Goal: Contribute content

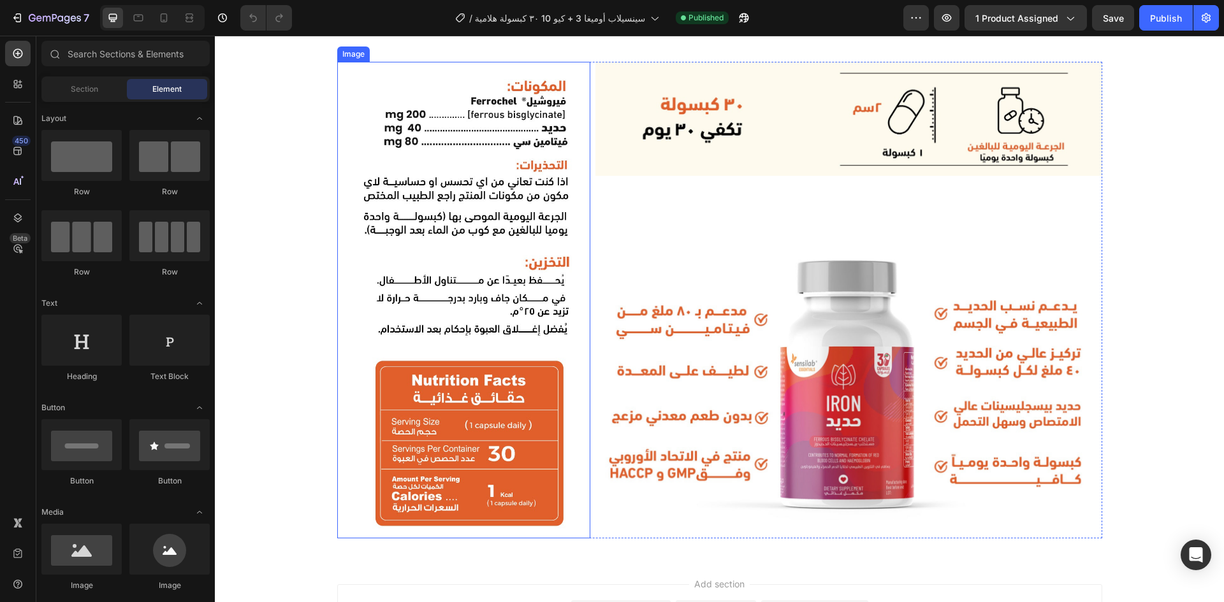
scroll to position [917, 0]
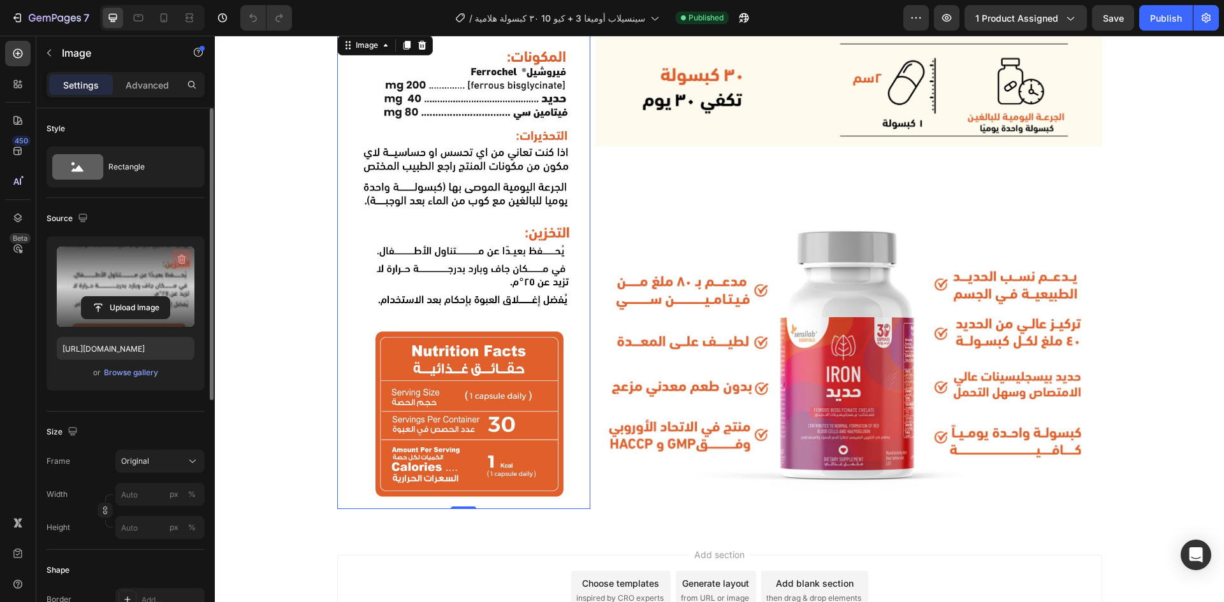
click at [184, 258] on icon "button" at bounding box center [182, 260] width 8 height 10
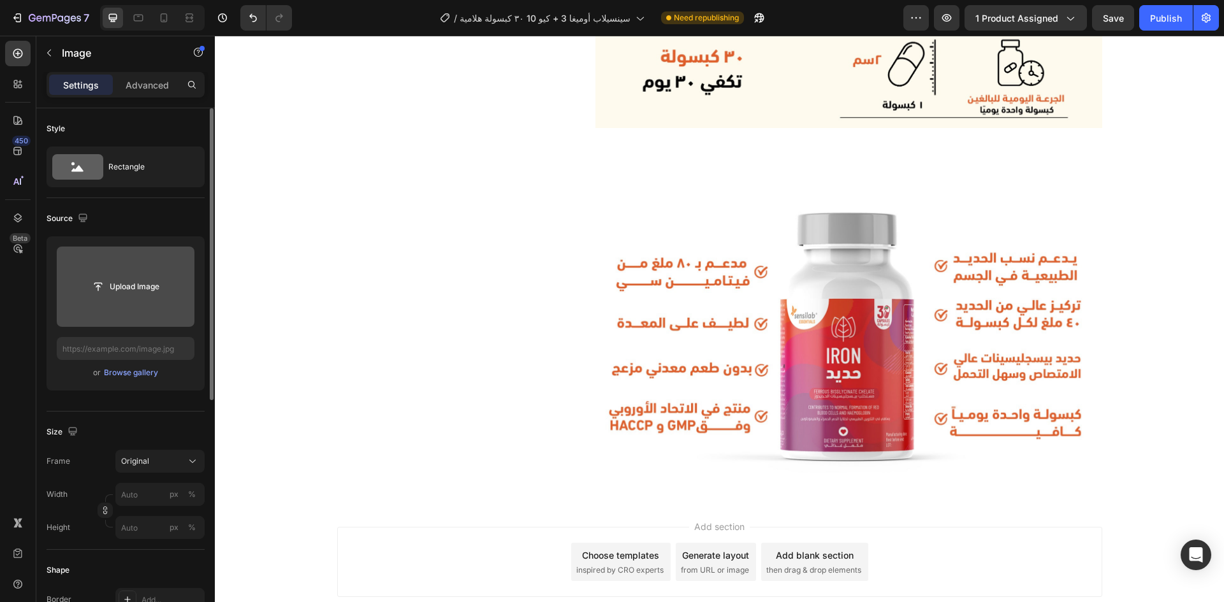
scroll to position [936, 0]
click at [880, 366] on img at bounding box center [848, 335] width 507 height 289
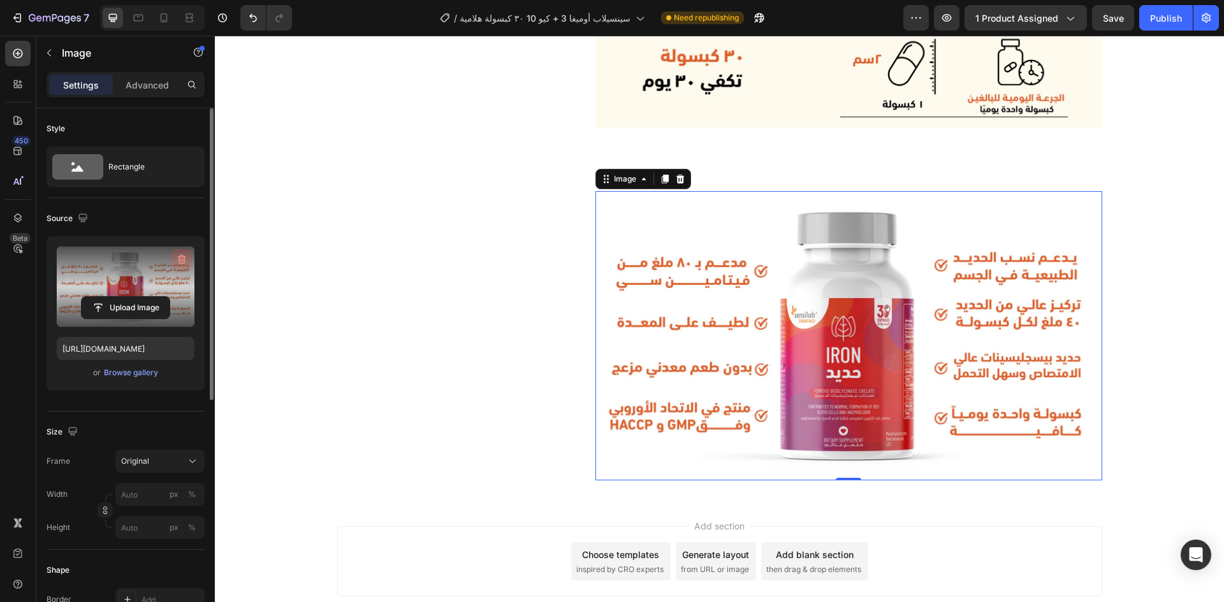
click at [187, 250] on button "button" at bounding box center [181, 259] width 20 height 20
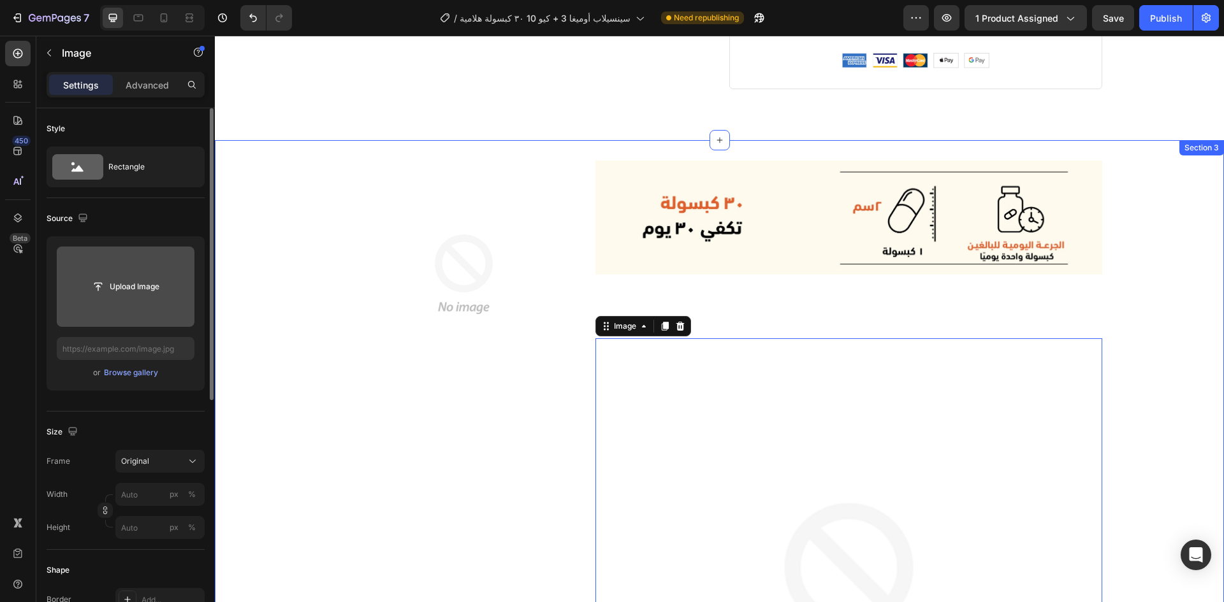
scroll to position [789, 0]
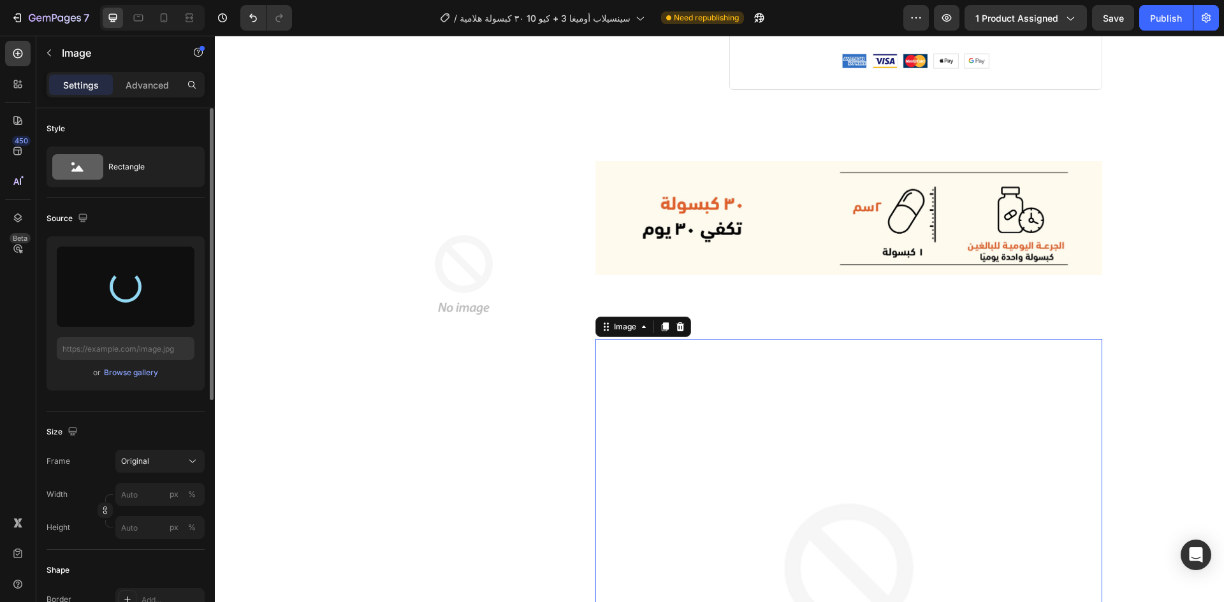
type input "[URL][DOMAIN_NAME]"
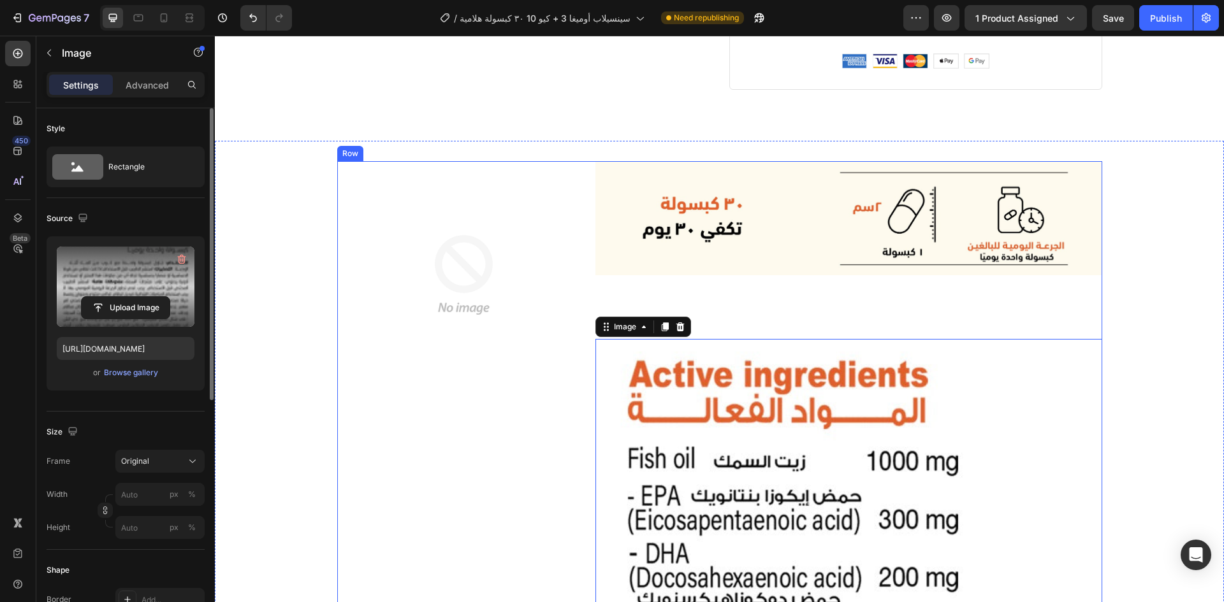
scroll to position [842, 0]
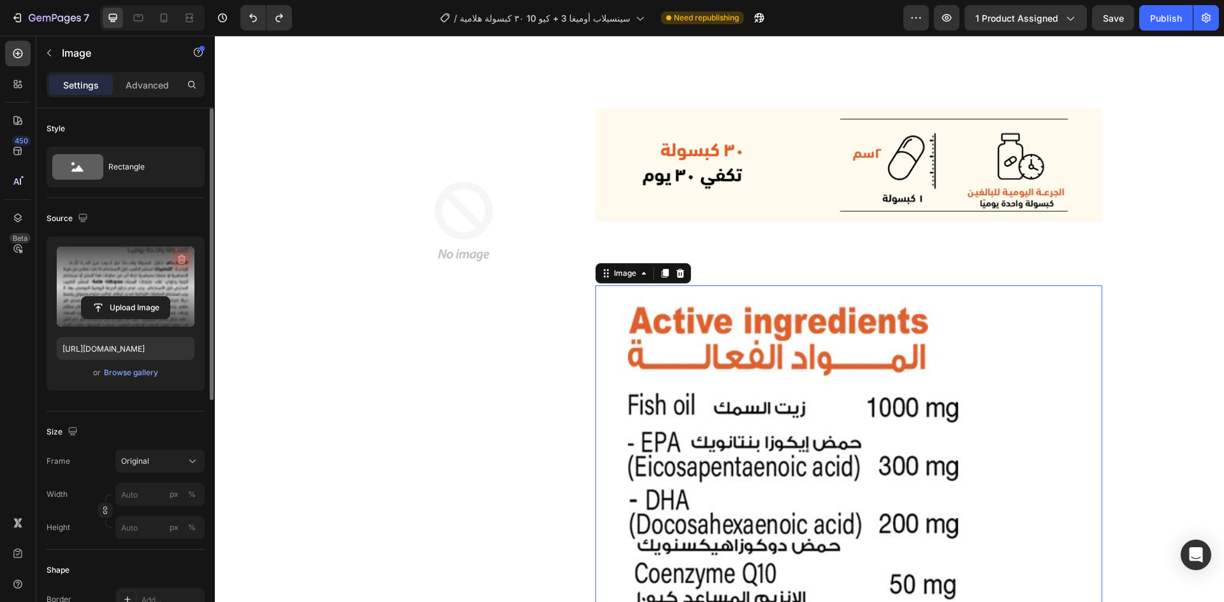
click at [183, 258] on icon "button" at bounding box center [181, 259] width 13 height 13
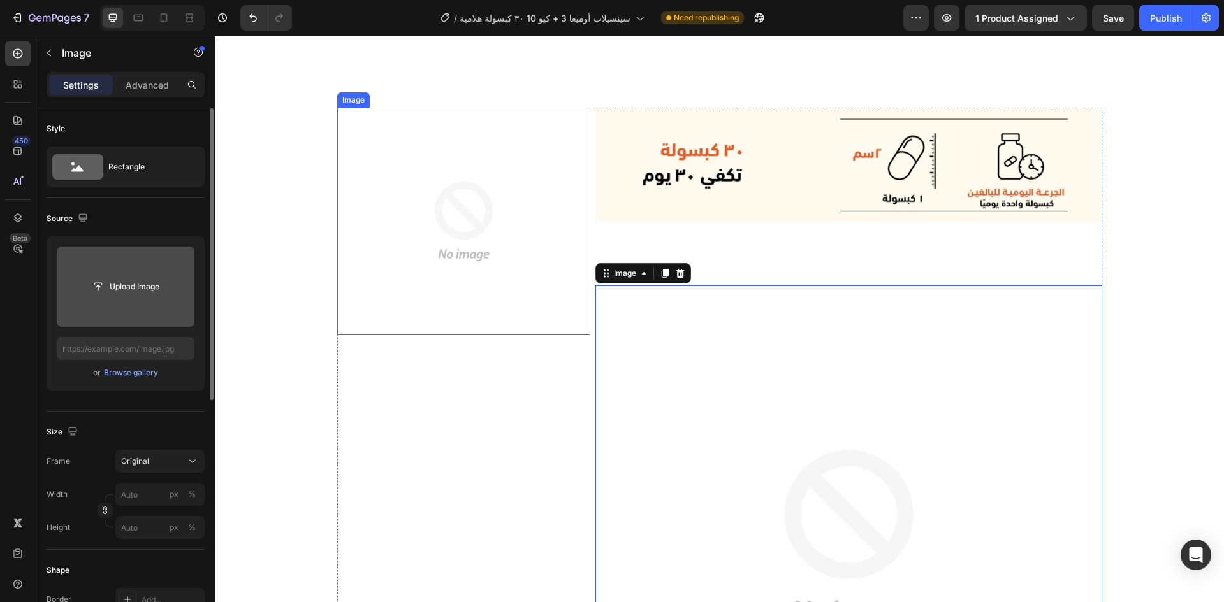
click at [374, 197] on img at bounding box center [464, 222] width 228 height 228
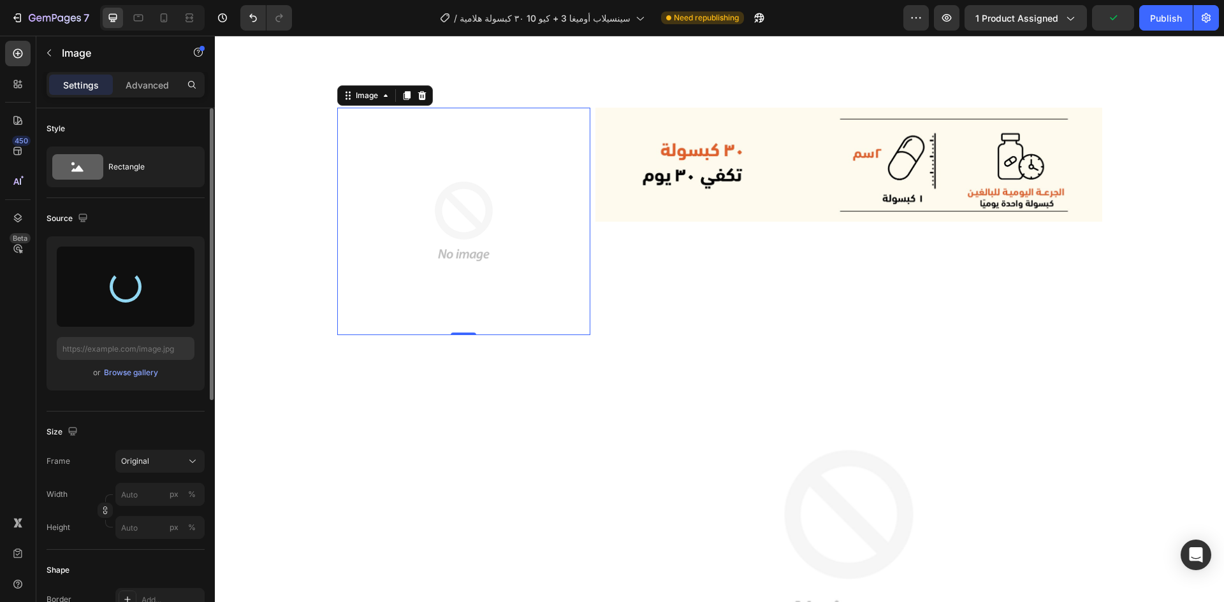
type input "[URL][DOMAIN_NAME]"
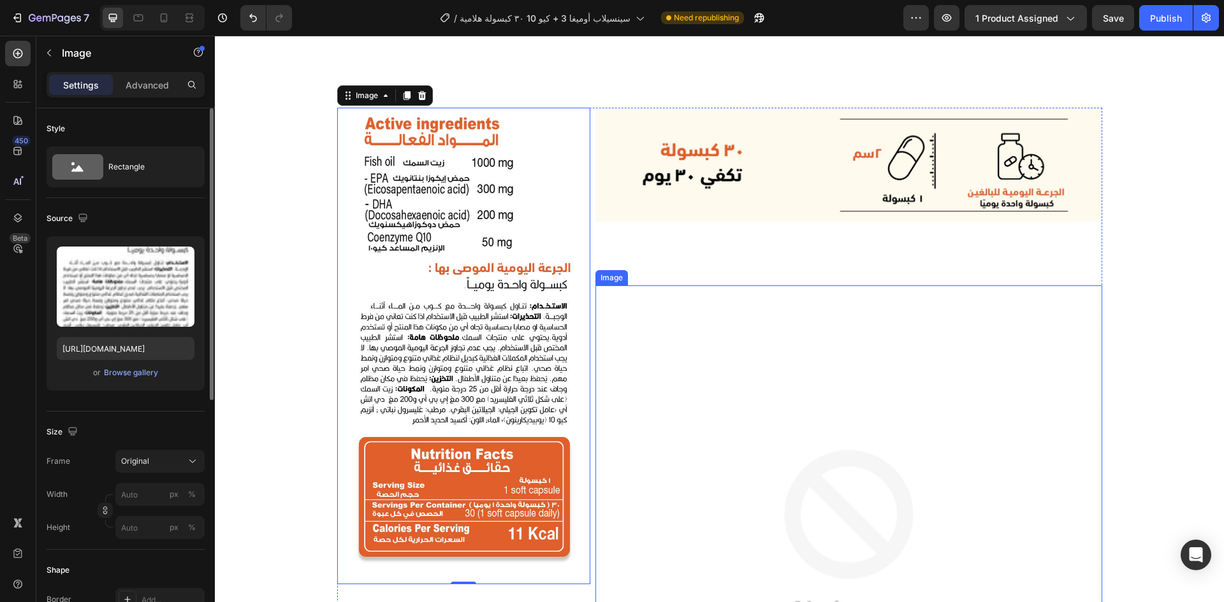
click at [741, 425] on img at bounding box center [848, 539] width 507 height 507
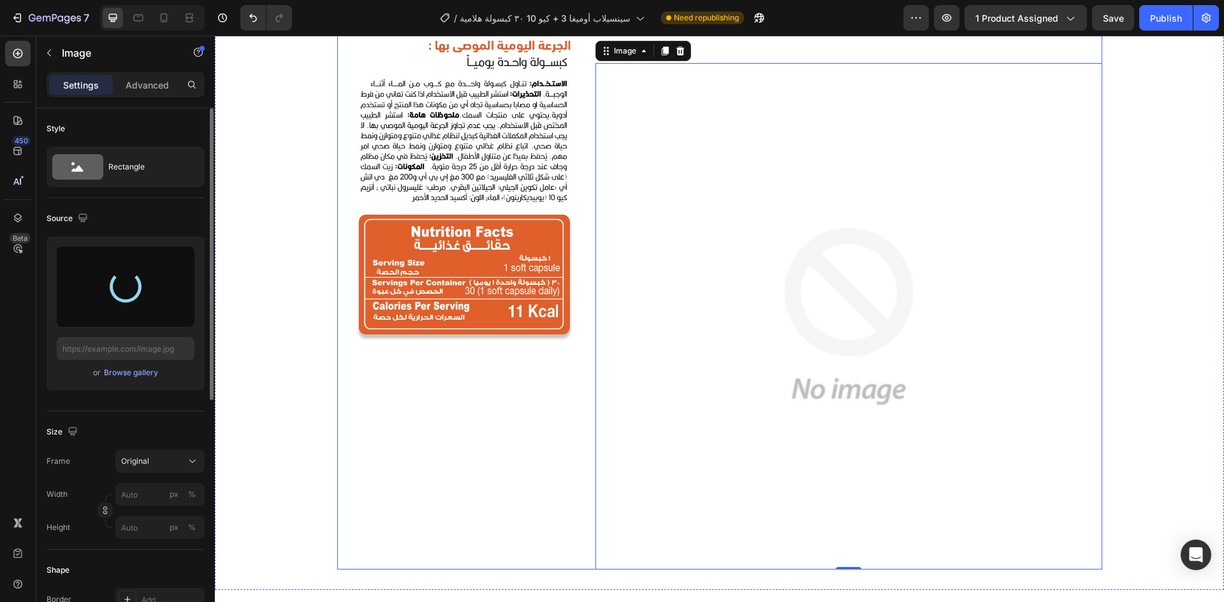
type input "[URL][DOMAIN_NAME]"
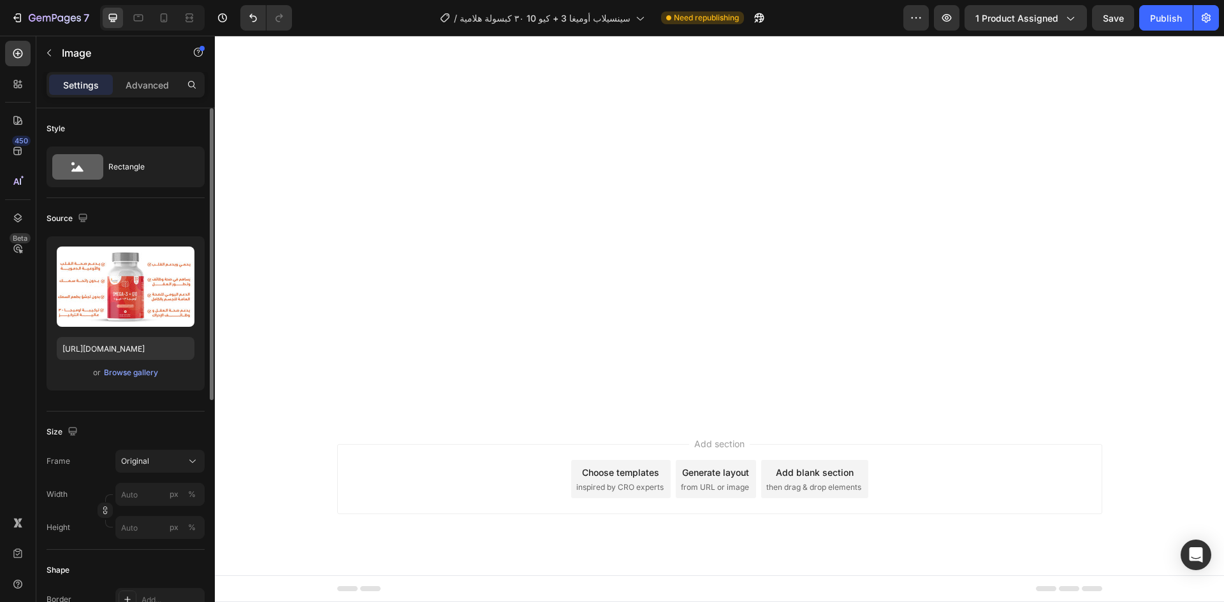
scroll to position [0, 0]
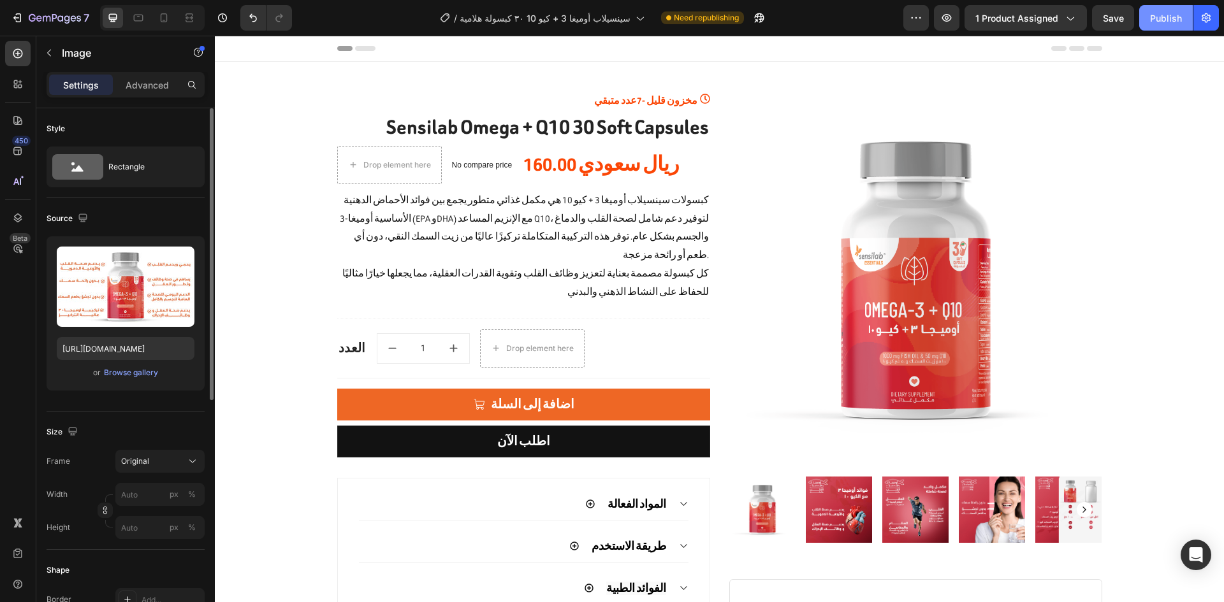
click at [1174, 17] on div "Publish" at bounding box center [1166, 17] width 32 height 13
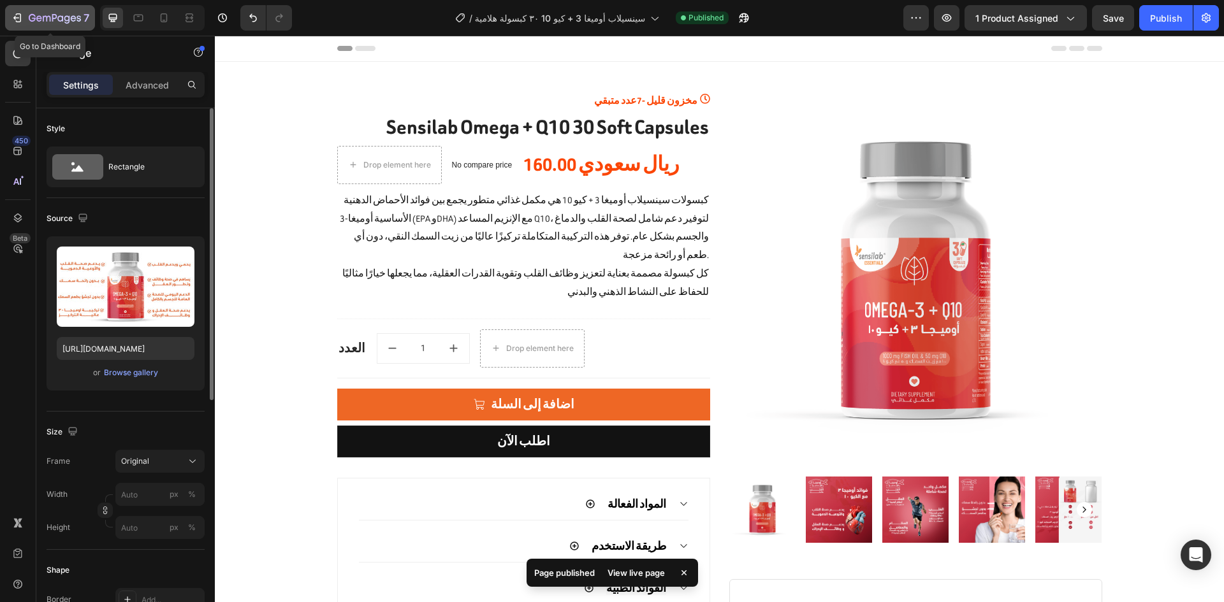
click at [78, 25] on div "7" at bounding box center [59, 17] width 61 height 15
